Goal: Obtain resource: Obtain resource

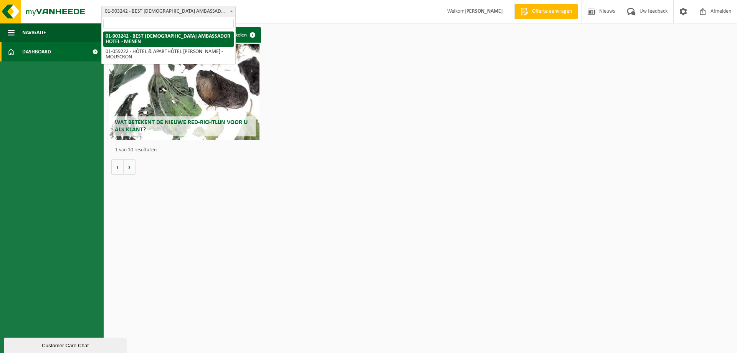
click at [182, 7] on span "01-903242 - BEST [DEMOGRAPHIC_DATA] AMBASSADOR HOTEL - MENEN" at bounding box center [169, 11] width 134 height 11
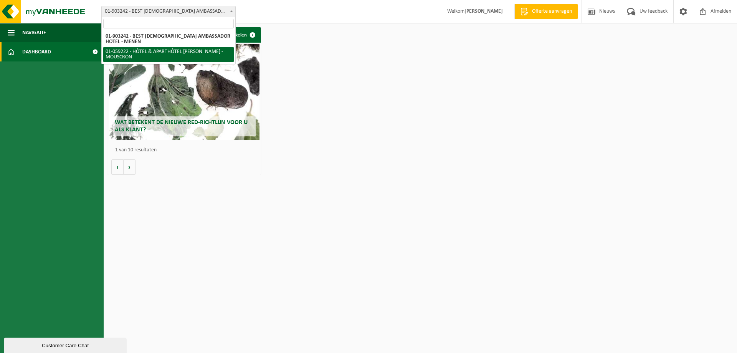
select select "11532"
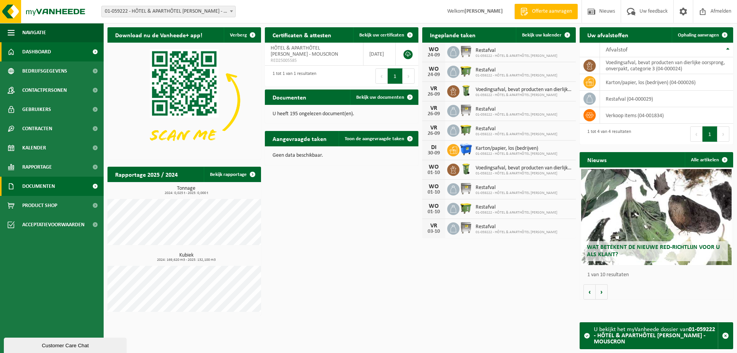
click at [74, 186] on link "Documenten" at bounding box center [52, 186] width 104 height 19
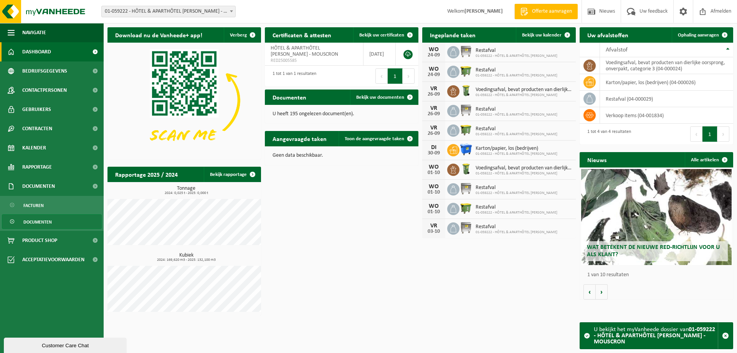
click at [38, 220] on span "Documenten" at bounding box center [37, 222] width 28 height 15
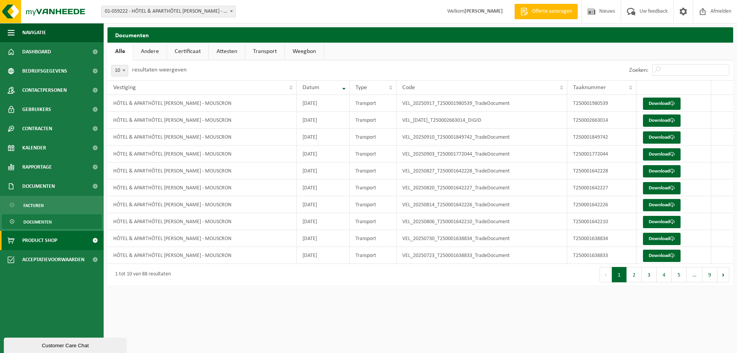
click at [35, 238] on span "Product Shop" at bounding box center [39, 240] width 35 height 19
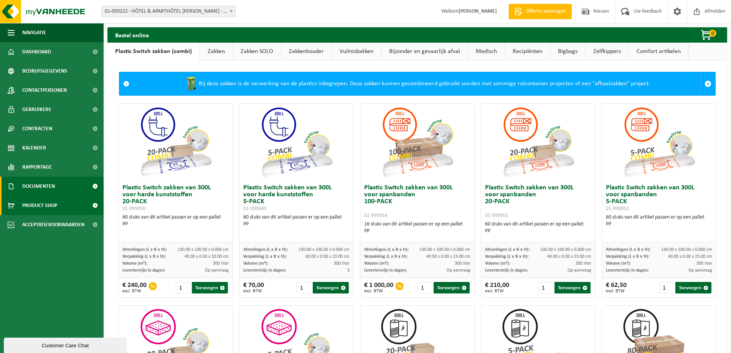
click at [34, 188] on span "Documenten" at bounding box center [38, 186] width 33 height 19
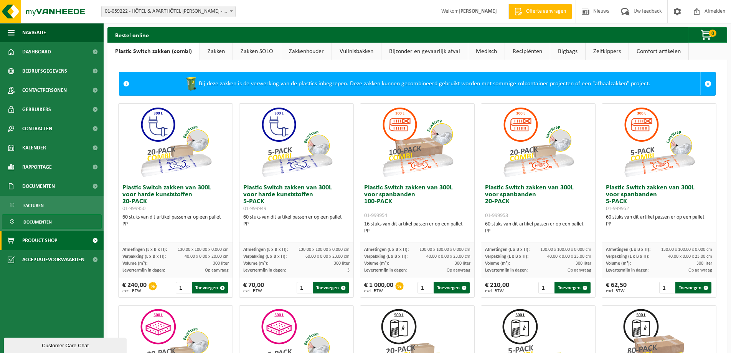
click at [32, 224] on span "Documenten" at bounding box center [37, 222] width 28 height 15
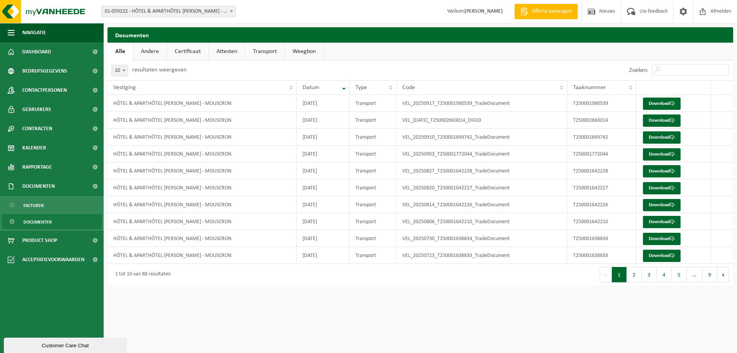
click at [154, 55] on link "Andere" at bounding box center [149, 52] width 33 height 18
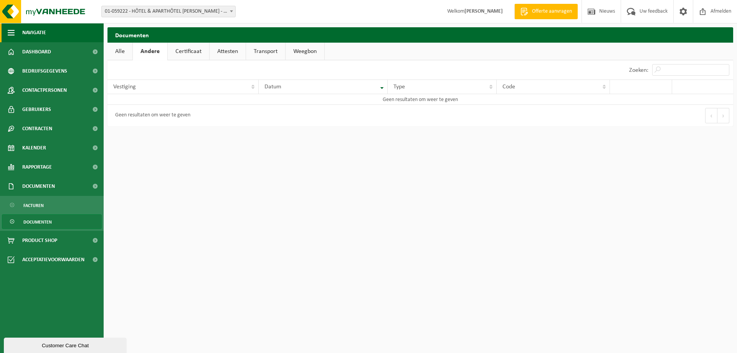
click at [12, 32] on span "button" at bounding box center [11, 32] width 7 height 19
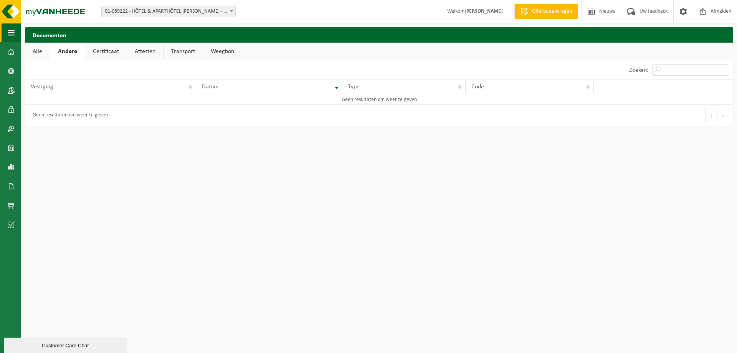
click at [12, 32] on span "button" at bounding box center [11, 32] width 7 height 19
